Goal: Information Seeking & Learning: Learn about a topic

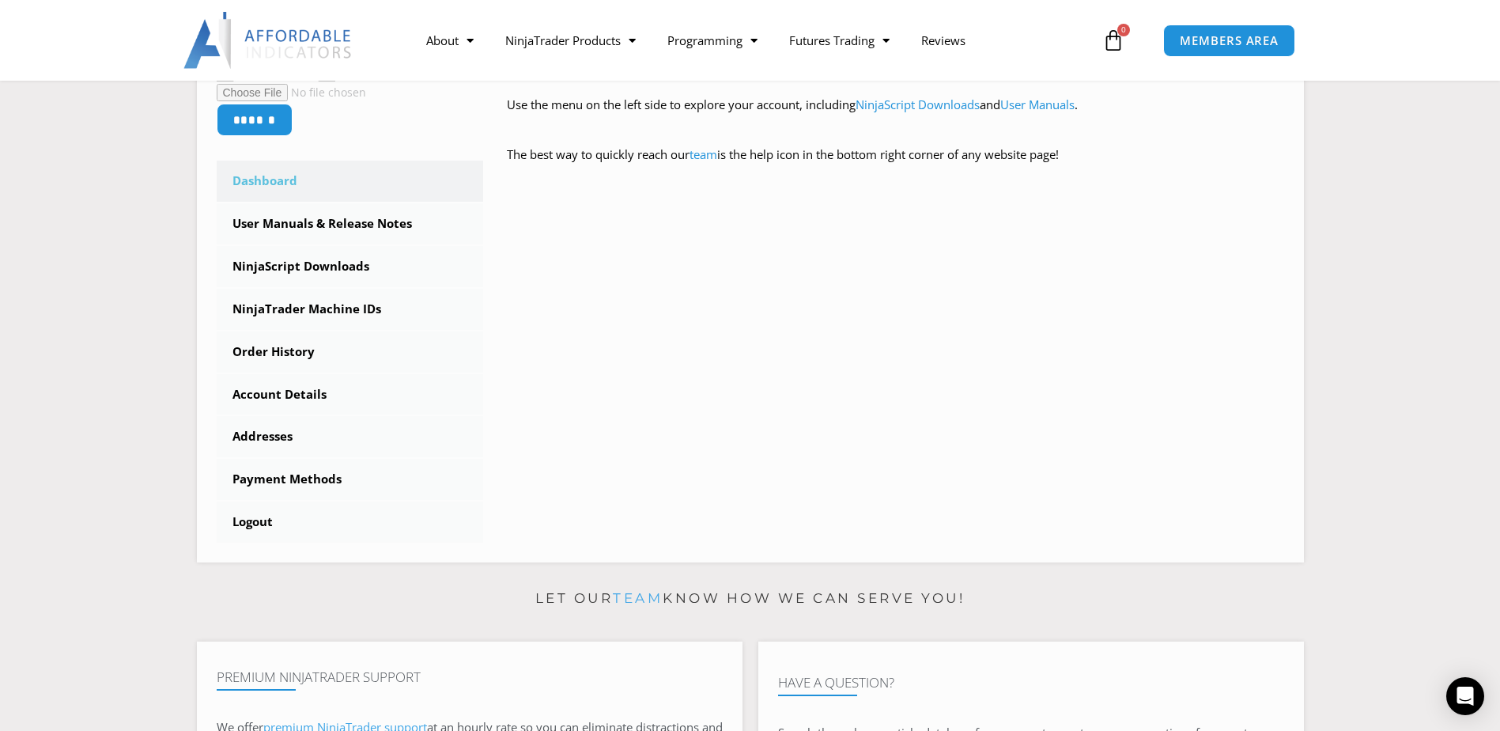
scroll to position [395, 0]
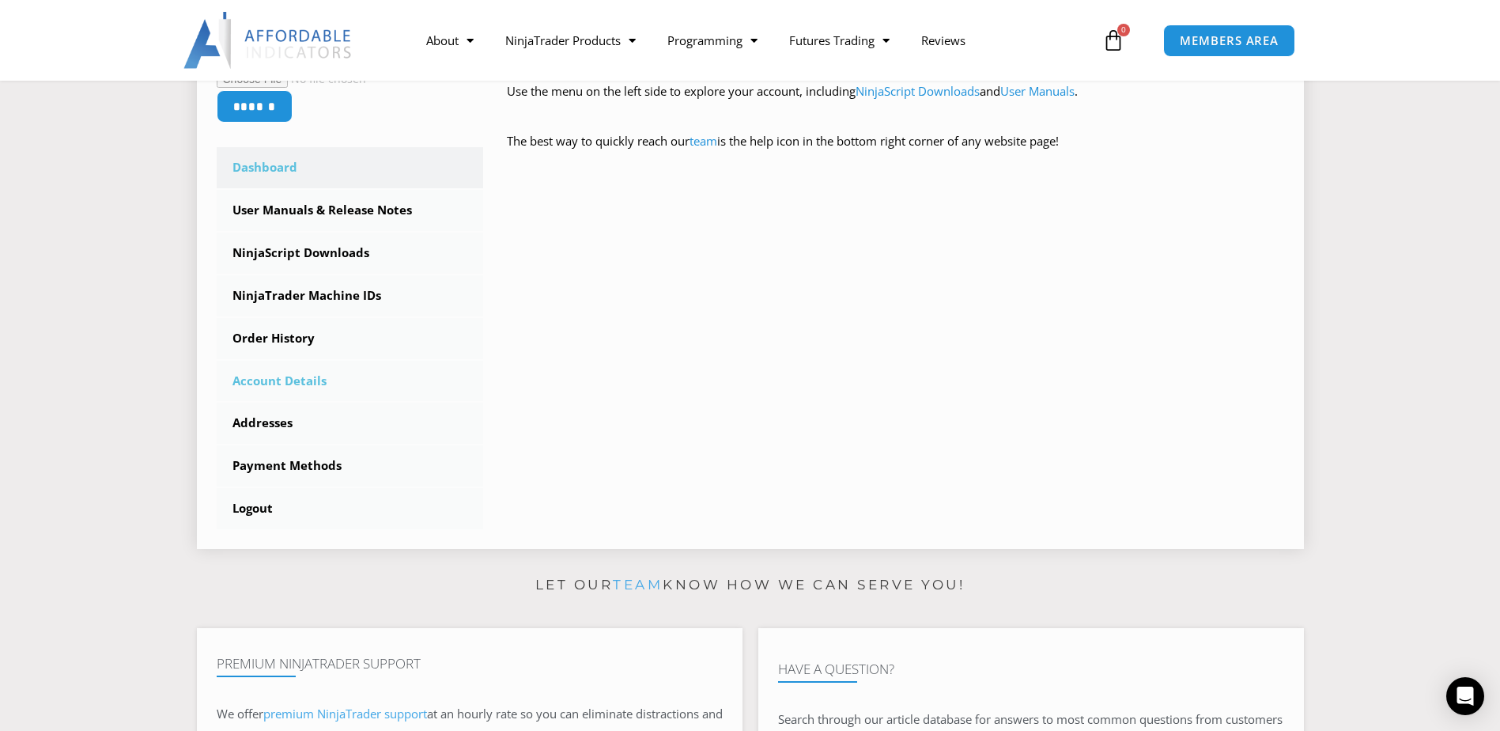
click at [280, 377] on link "Account Details" at bounding box center [350, 381] width 267 height 41
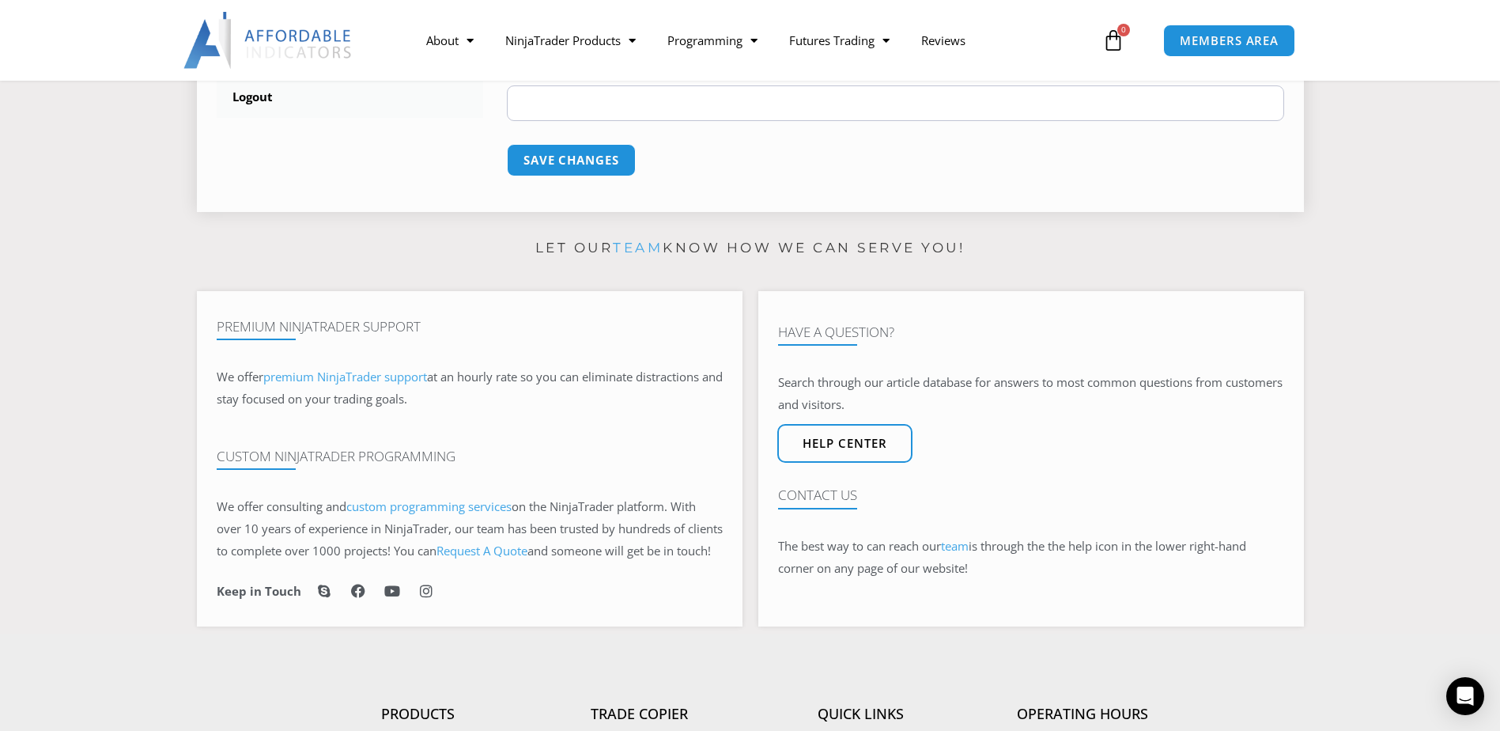
scroll to position [870, 0]
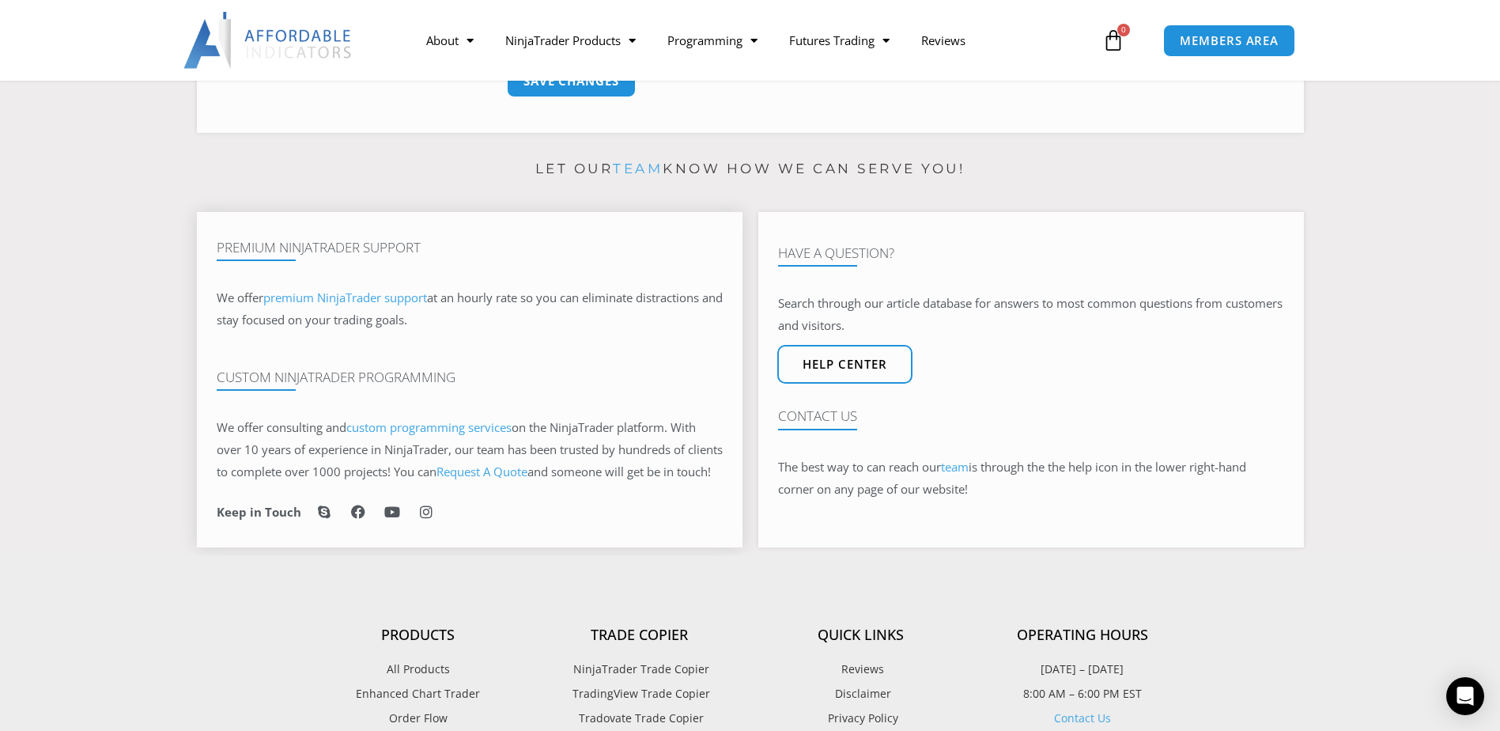
click at [410, 426] on link "custom programming services" at bounding box center [428, 427] width 165 height 16
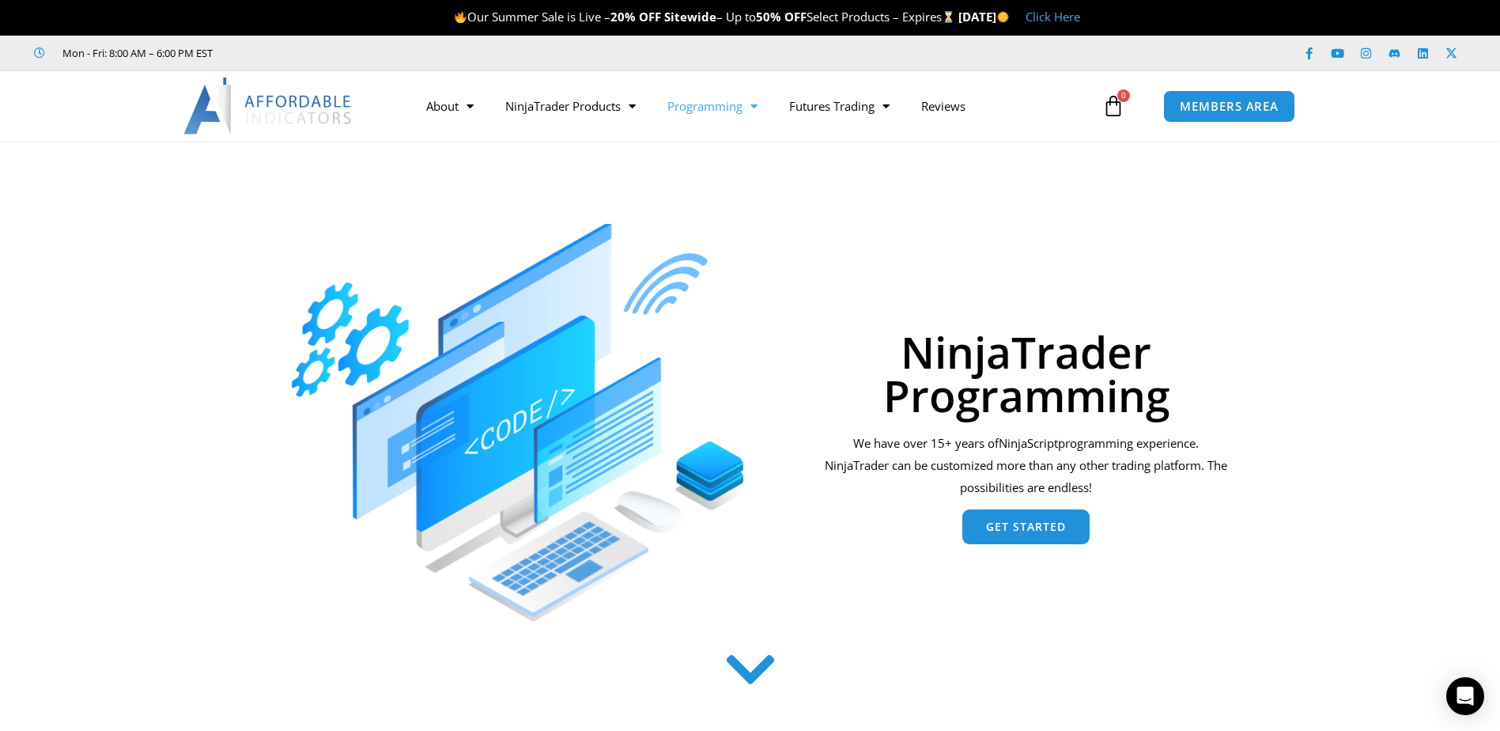
click at [1023, 522] on span "Get Started" at bounding box center [1026, 526] width 80 height 11
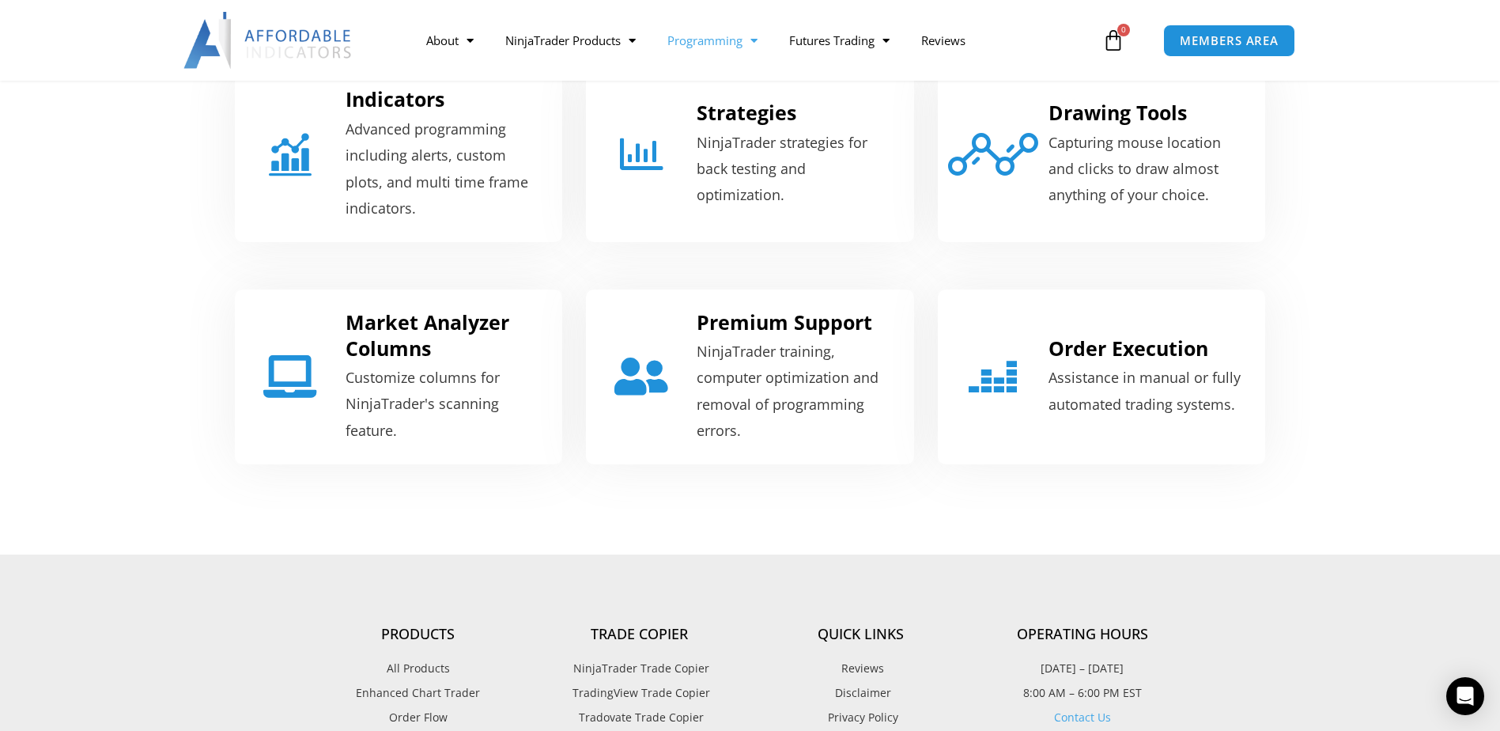
scroll to position [719, 0]
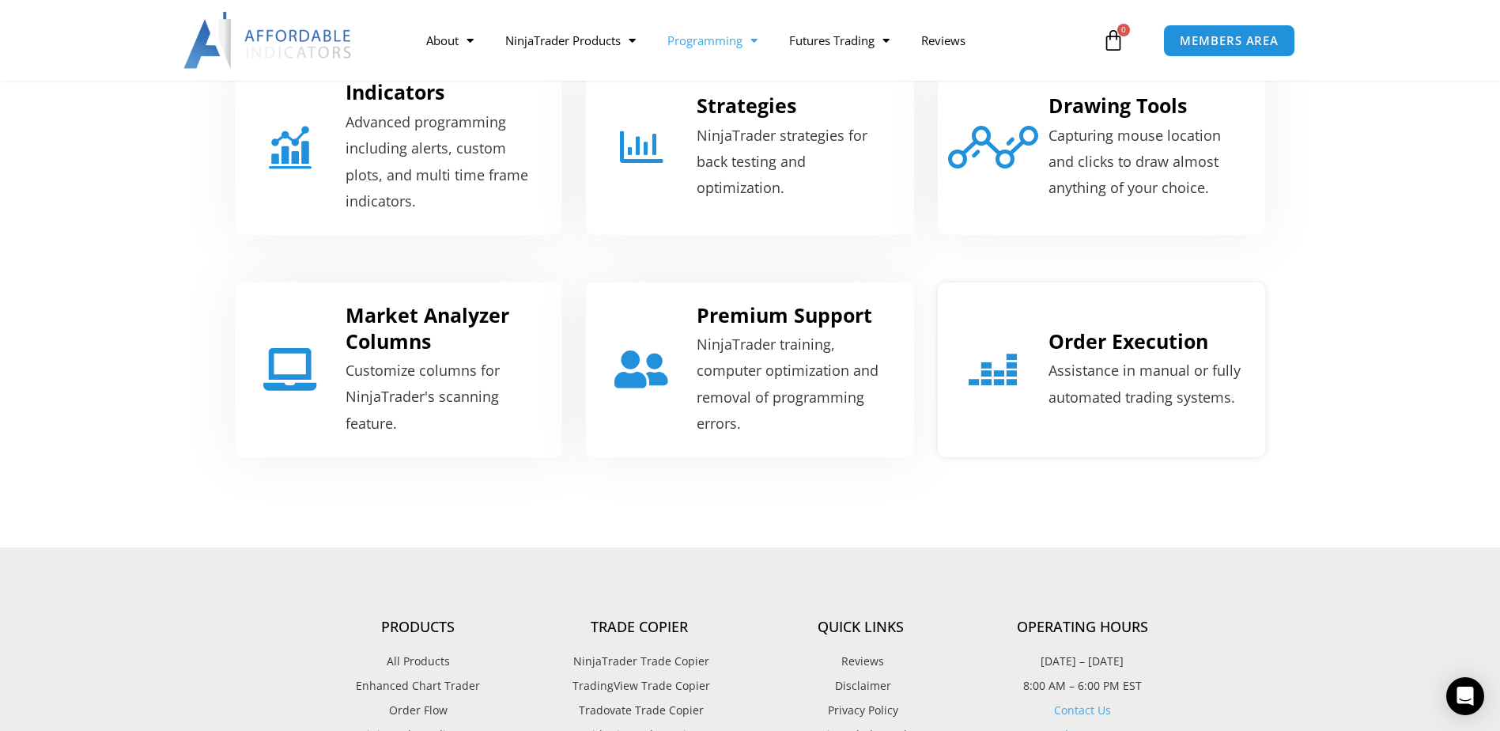
click at [1138, 380] on p "Assistance in manual or fully automated trading systems." at bounding box center [1146, 383] width 197 height 53
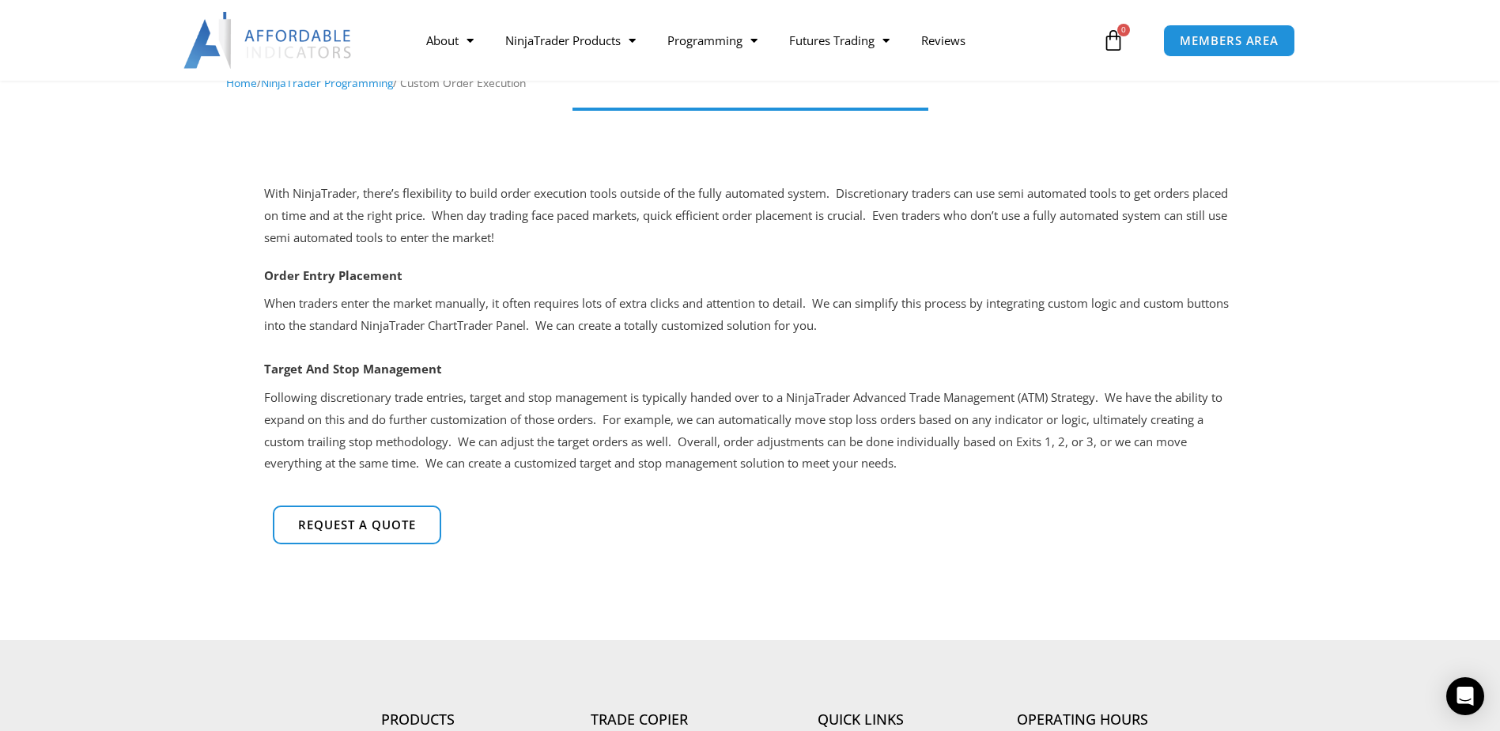
scroll to position [237, 0]
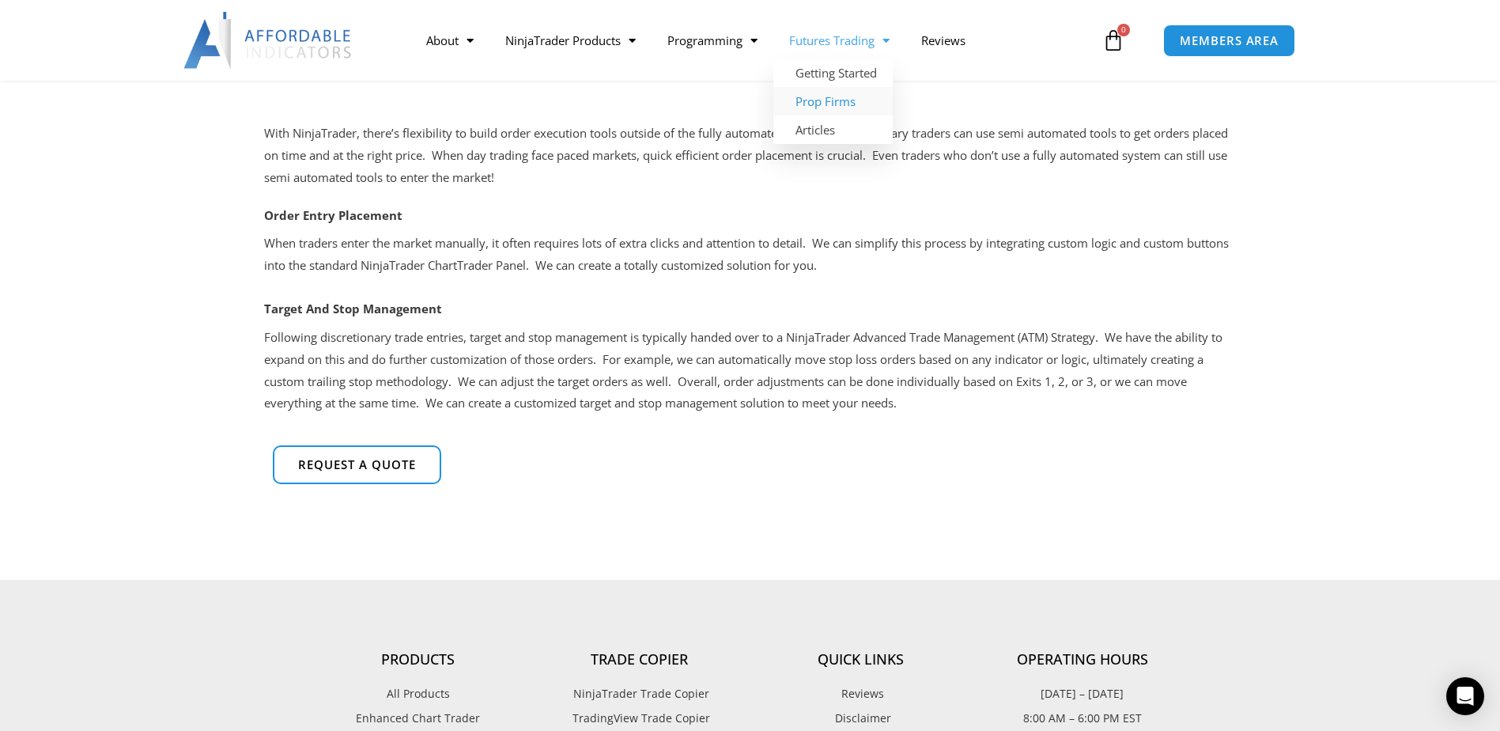
click at [842, 101] on link "Prop Firms" at bounding box center [832, 101] width 119 height 28
